Goal: Transaction & Acquisition: Purchase product/service

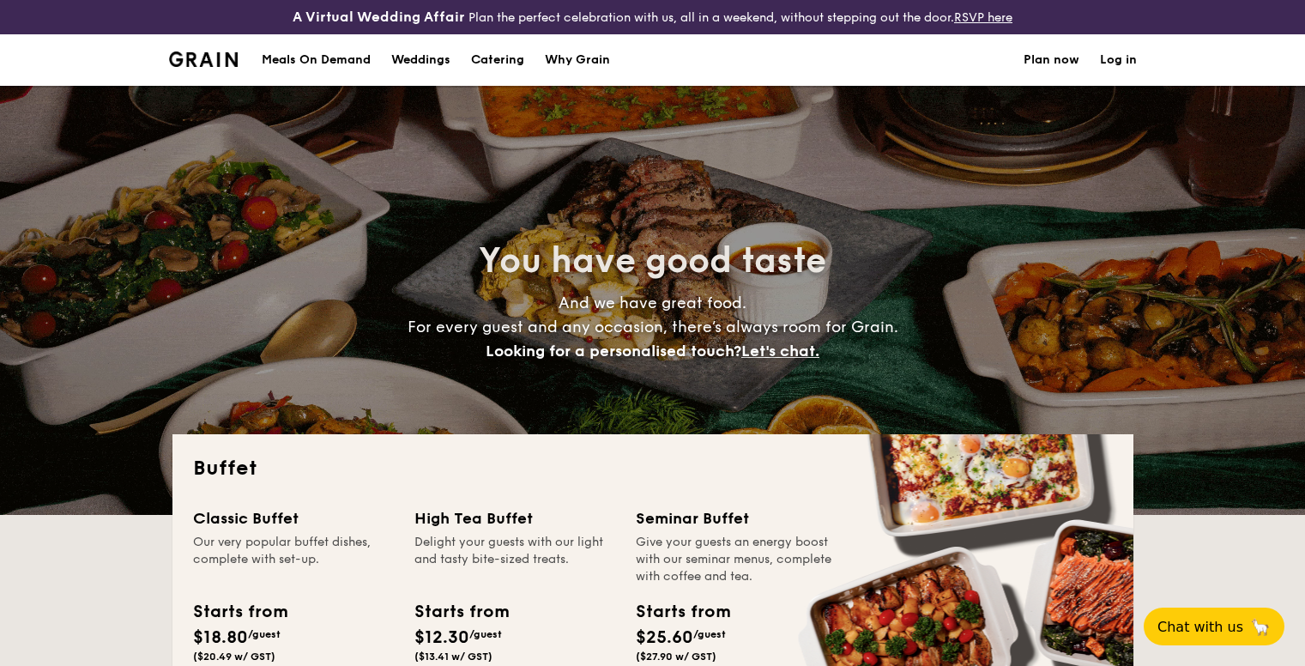
select select
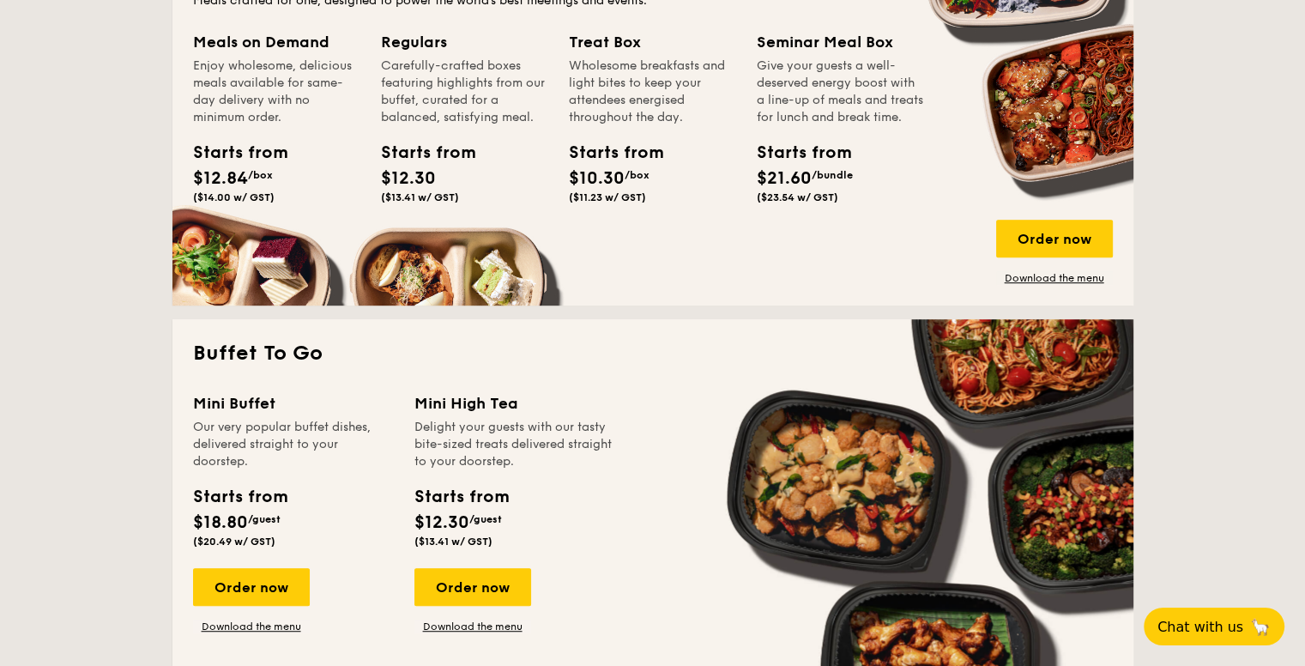
scroll to position [951, 0]
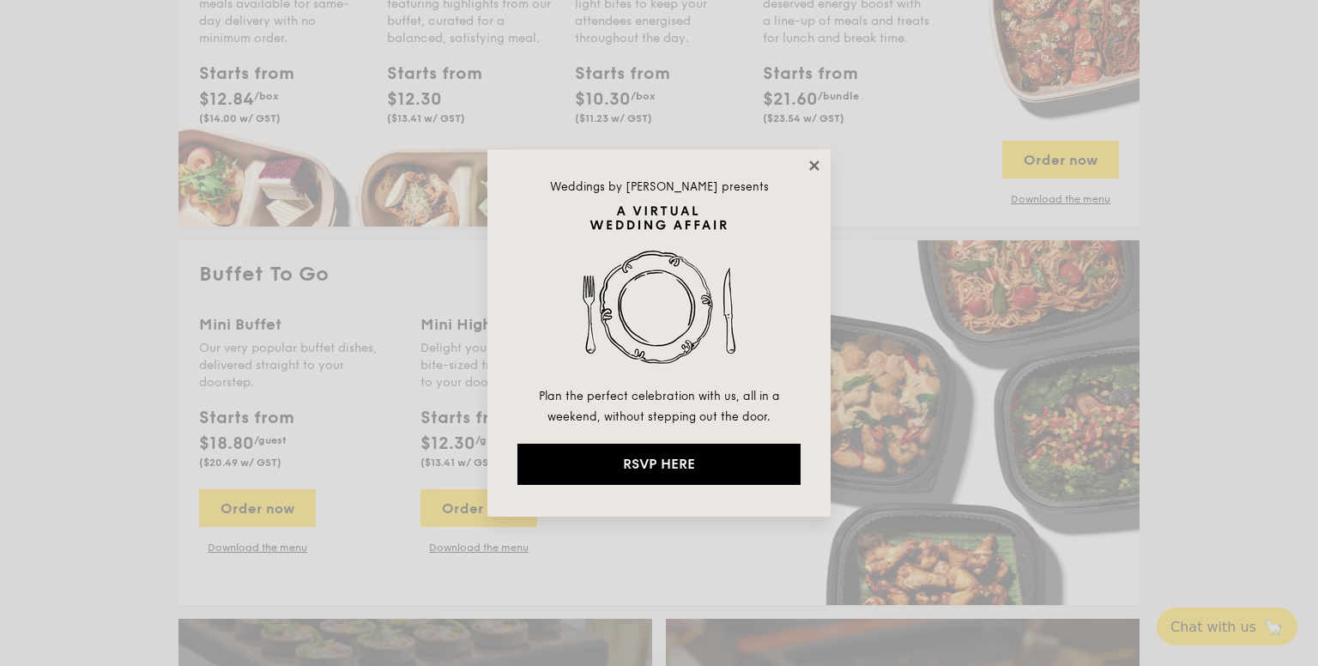
click at [815, 161] on icon at bounding box center [814, 165] width 15 height 15
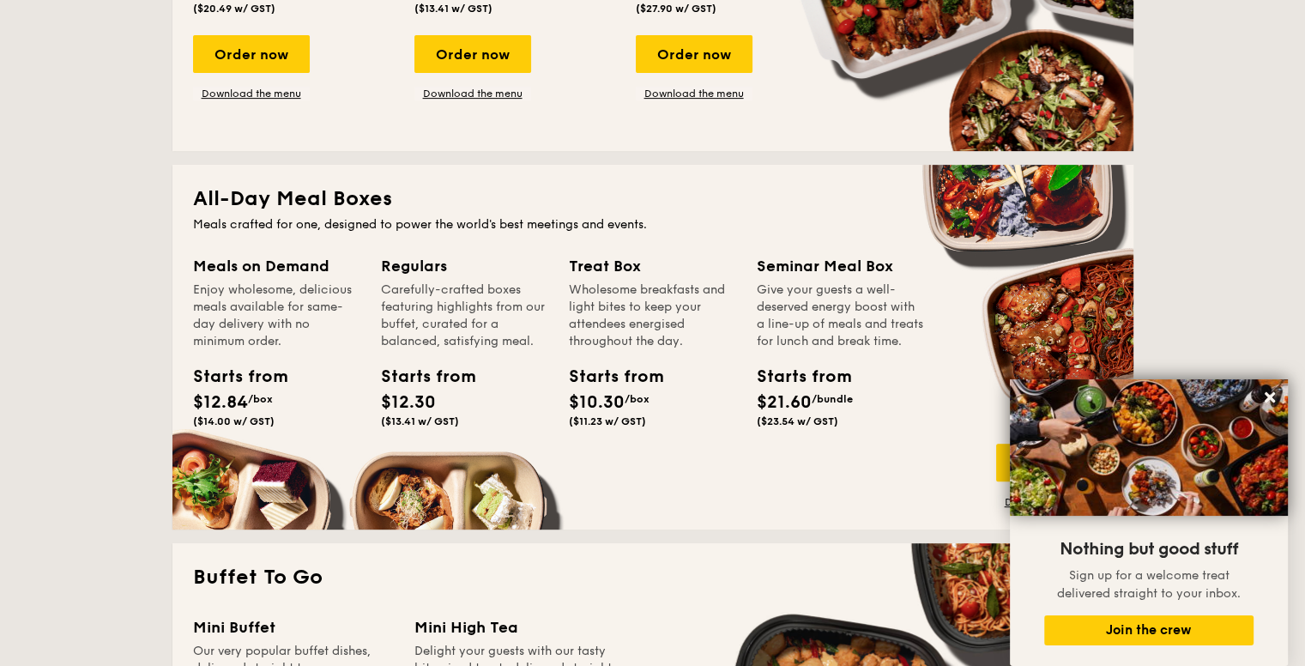
scroll to position [659, 0]
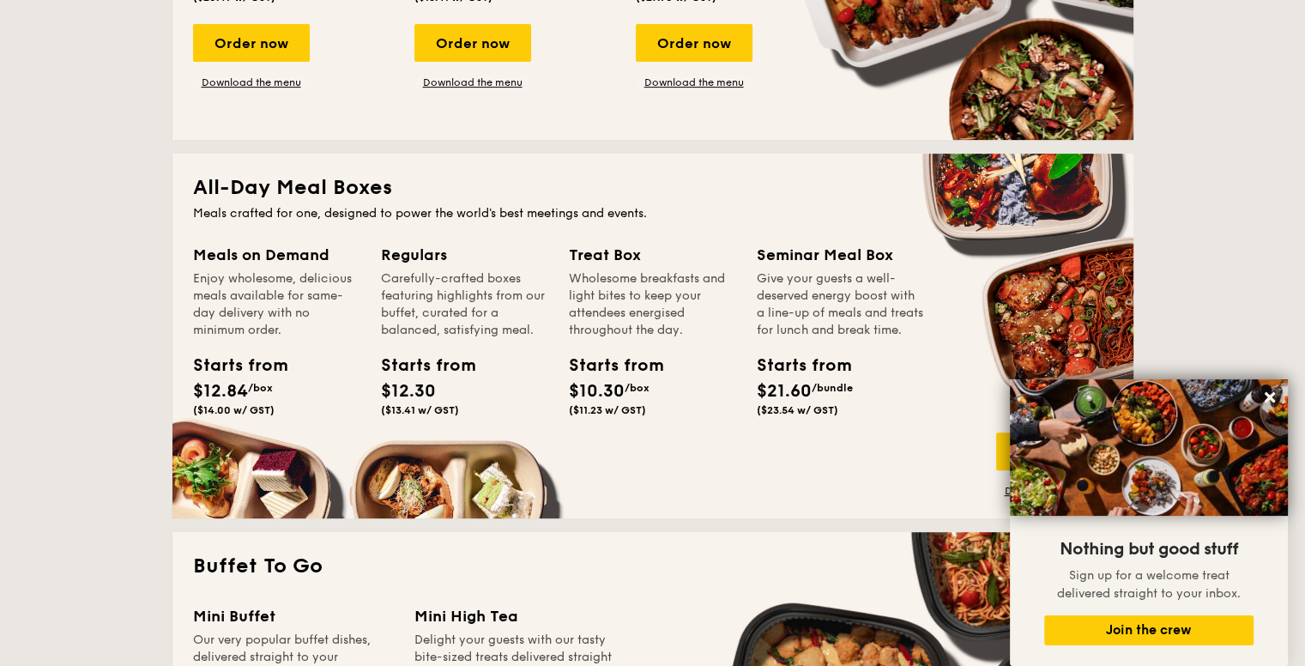
drag, startPoint x: 563, startPoint y: 376, endPoint x: 625, endPoint y: 396, distance: 65.1
click at [625, 396] on div "Starts from $10.30 /box ($11.23 w/ GST)" at bounding box center [607, 385] width 91 height 64
click at [625, 396] on span "$10.30" at bounding box center [597, 391] width 56 height 21
drag, startPoint x: 579, startPoint y: 409, endPoint x: 616, endPoint y: 413, distance: 37.1
click at [616, 413] on span "($11.23 w/ GST)" at bounding box center [607, 410] width 77 height 12
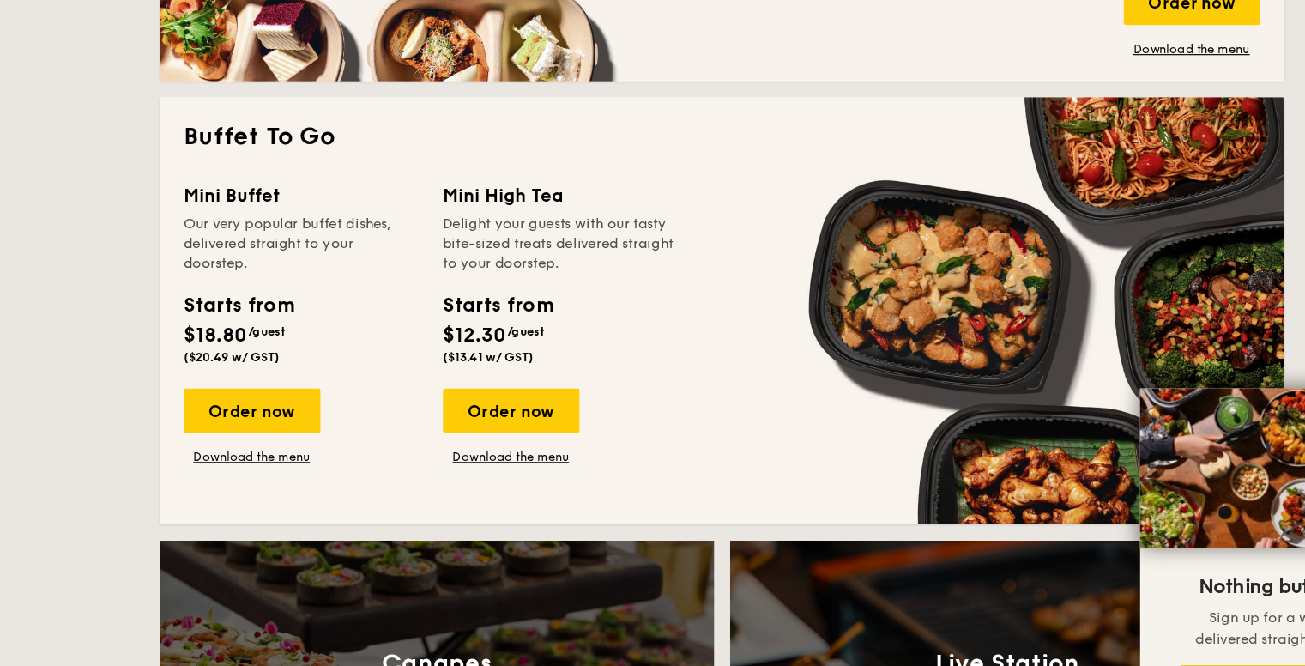
scroll to position [1061, 0]
